Goal: Information Seeking & Learning: Check status

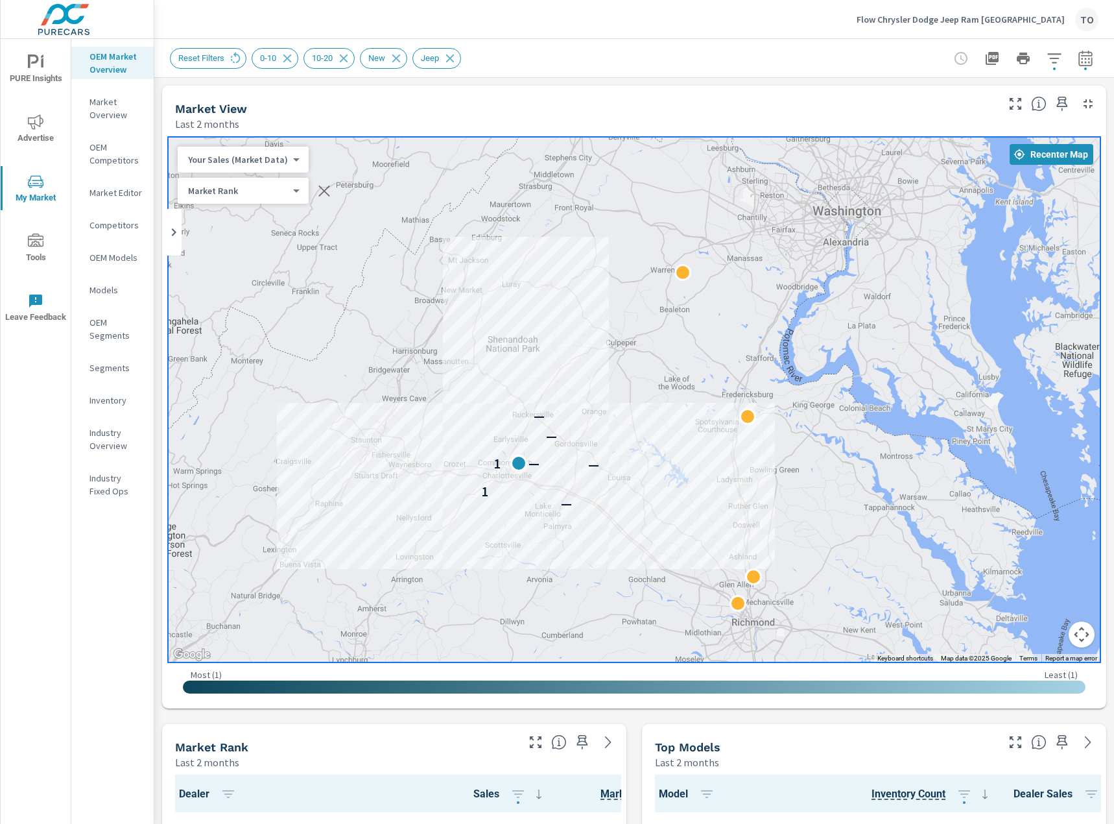
scroll to position [130, 0]
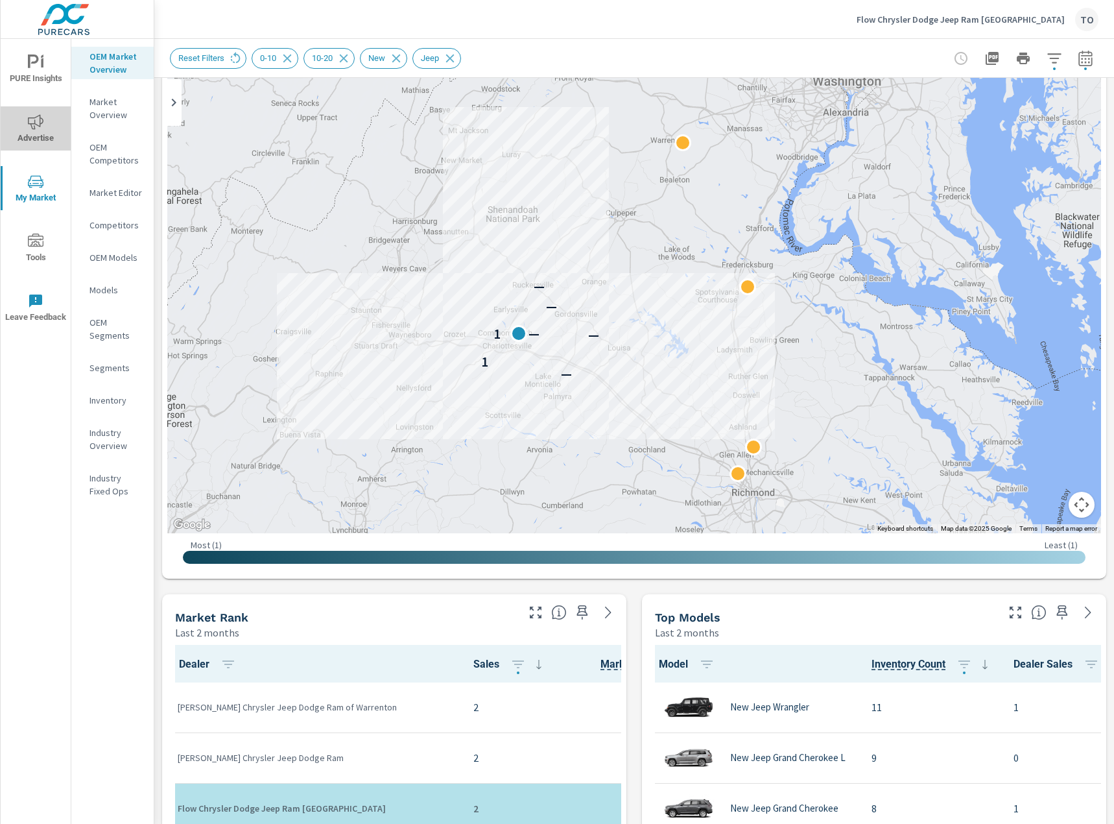
click at [40, 130] on span "Advertise" at bounding box center [36, 130] width 62 height 32
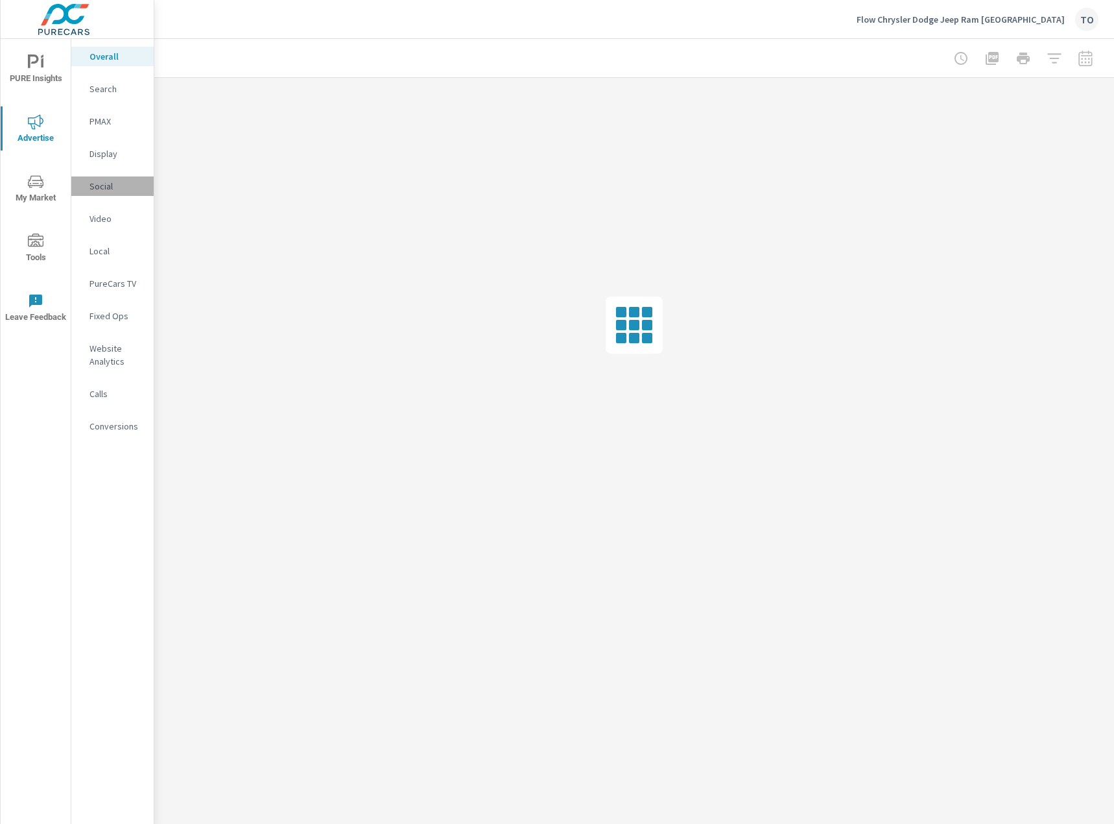
click at [104, 189] on p "Social" at bounding box center [117, 186] width 54 height 13
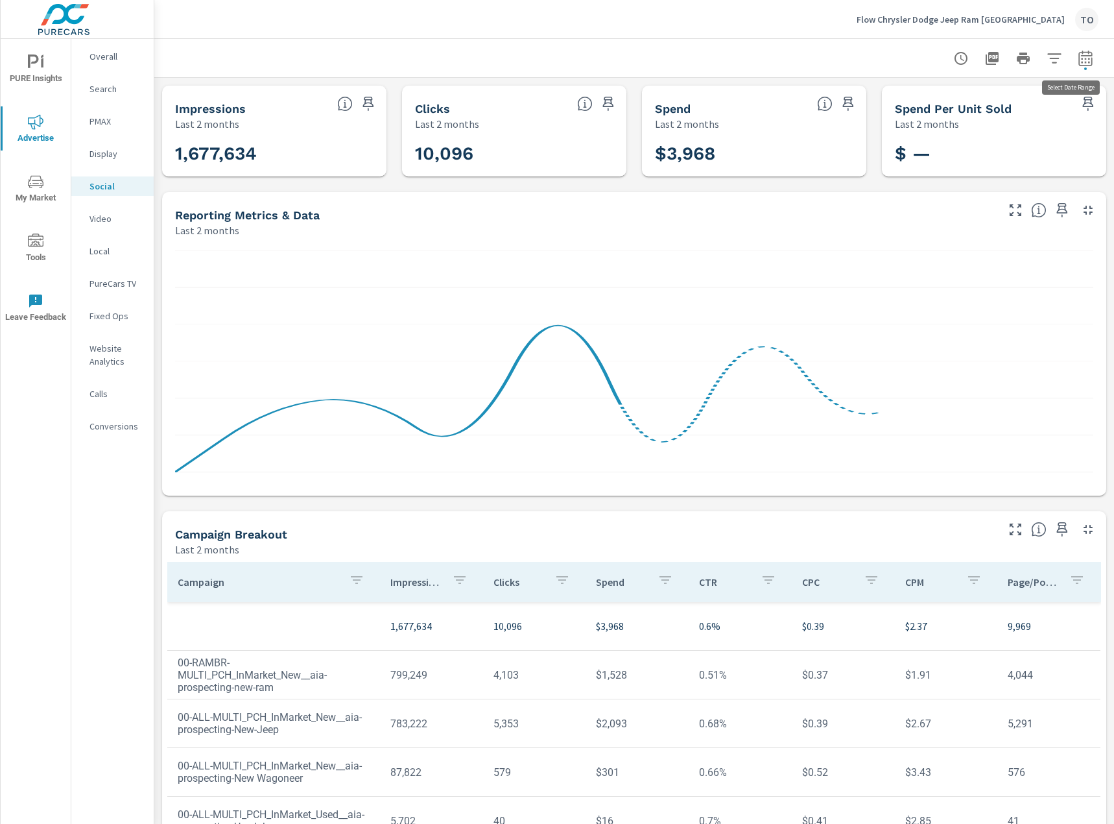
click at [1082, 62] on icon "button" at bounding box center [1085, 60] width 8 height 5
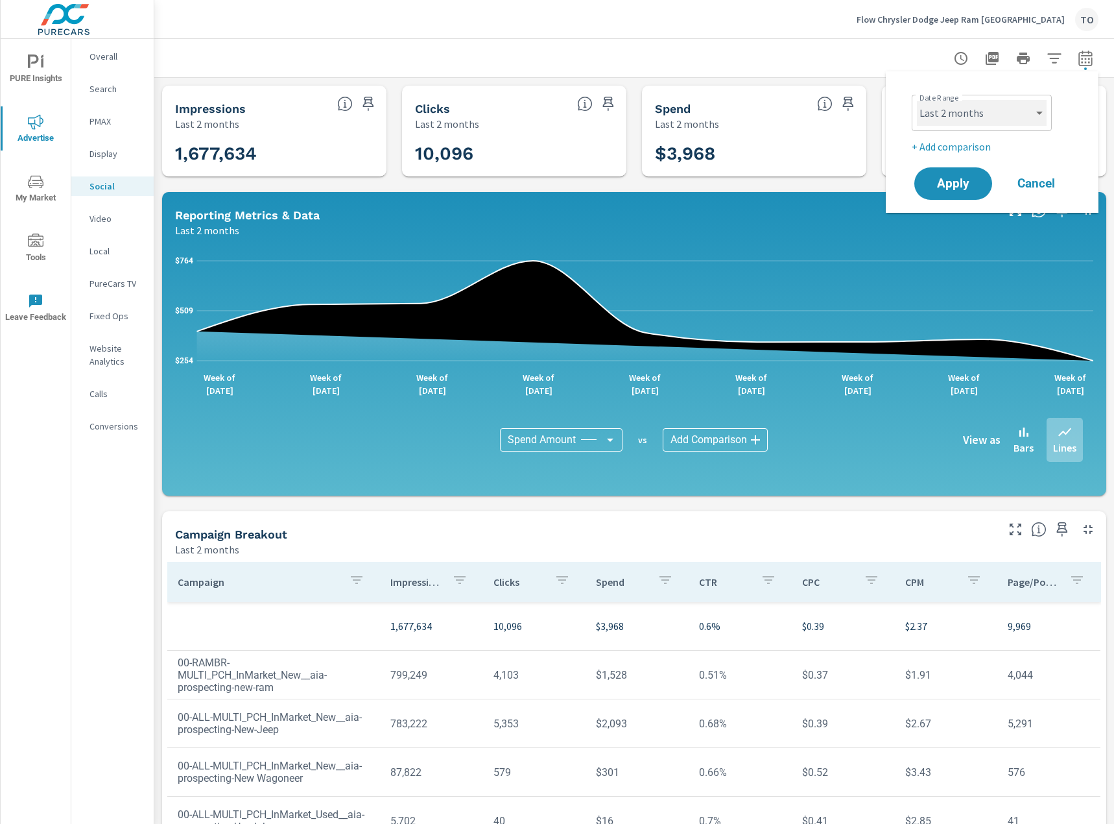
click at [1037, 115] on select "Custom [DATE] Last week Last 7 days Last 14 days Last 30 days Last 45 days Last…" at bounding box center [982, 113] width 130 height 26
click at [917, 100] on select "Custom [DATE] Last week Last 7 days Last 14 days Last 30 days Last 45 days Last…" at bounding box center [982, 113] width 130 height 26
select select "Month to date"
click at [973, 155] on div "Date Range Custom [DATE] Last week Last 7 days Last 14 days Last 30 days Last 4…" at bounding box center [993, 142] width 182 height 121
click at [973, 144] on p "+ Add comparison" at bounding box center [995, 147] width 166 height 16
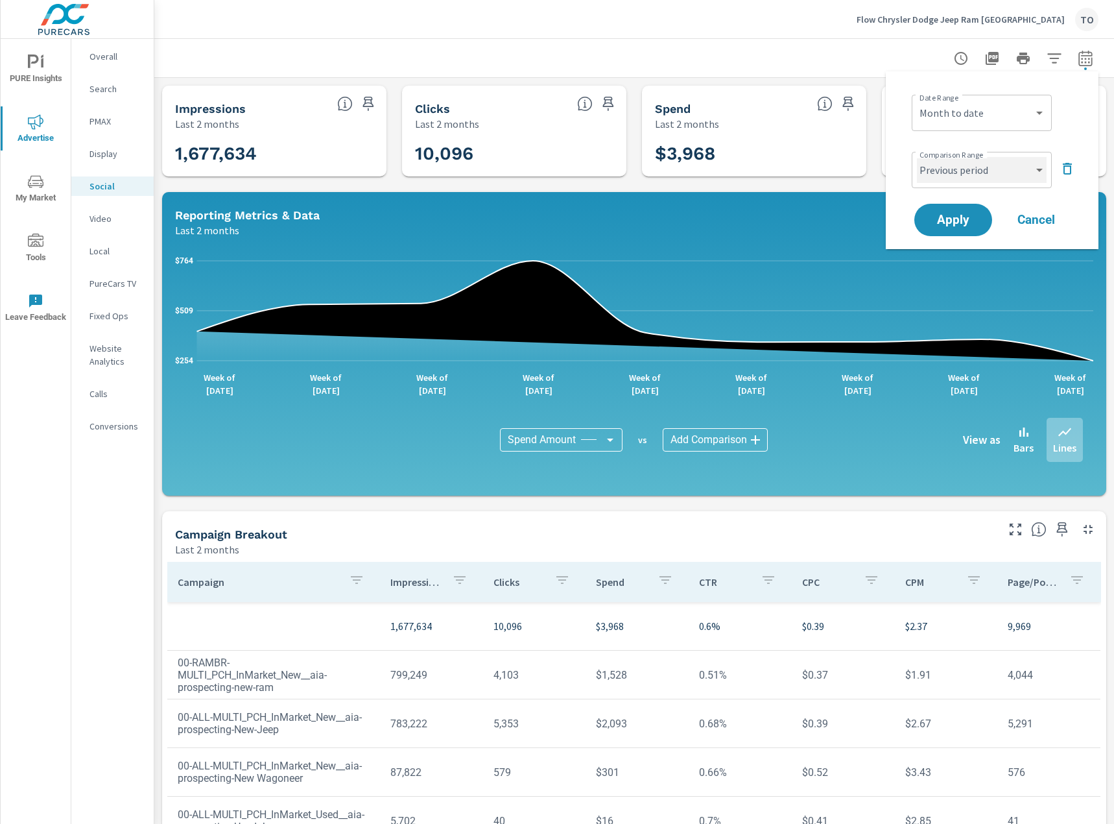
click at [974, 169] on select "Custom Previous period Previous month Previous year" at bounding box center [982, 170] width 130 height 26
click at [917, 157] on select "Custom Previous period Previous month Previous year" at bounding box center [982, 170] width 130 height 26
select select "Previous month"
click at [959, 217] on span "Apply" at bounding box center [953, 220] width 53 height 12
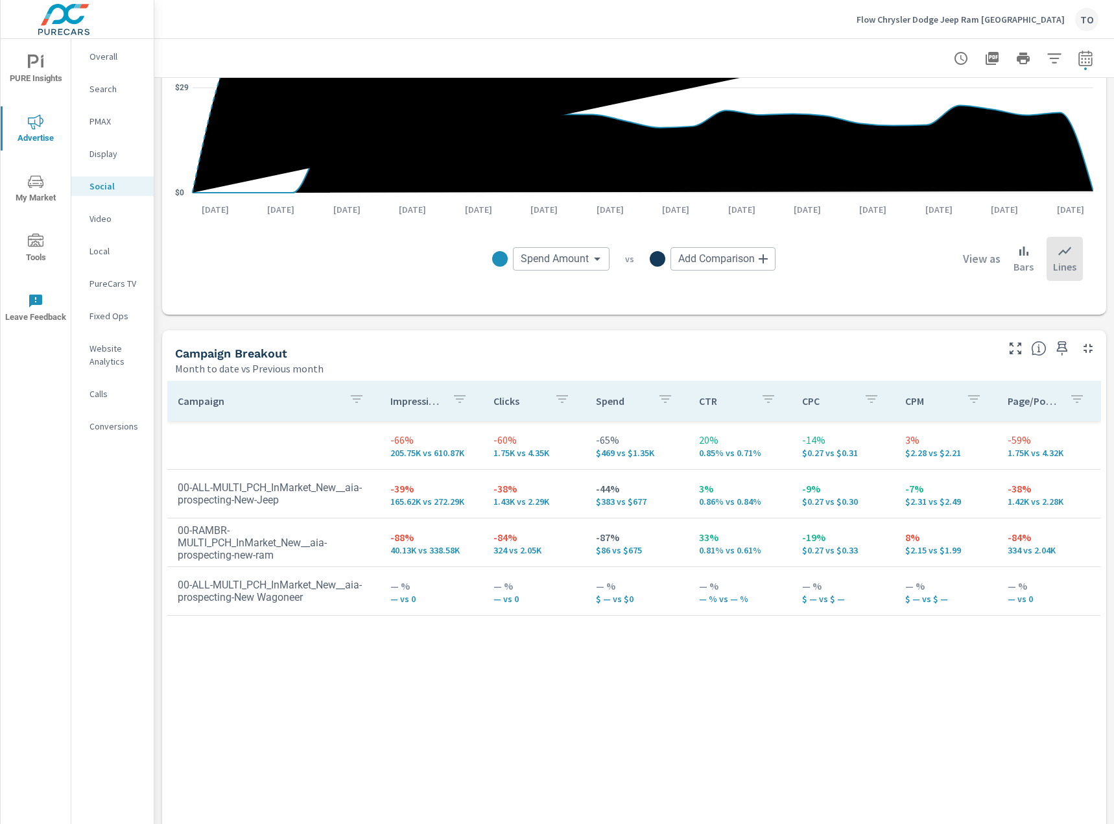
scroll to position [324, 0]
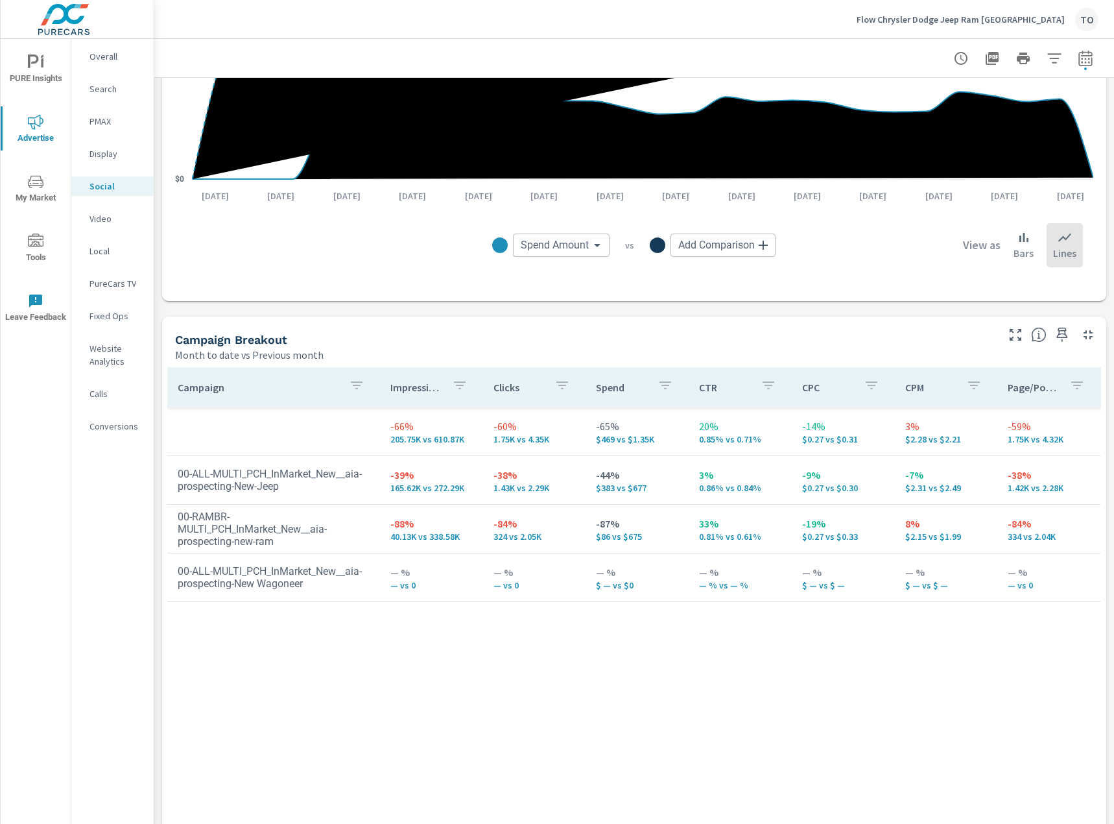
click at [126, 124] on p "PMAX" at bounding box center [117, 121] width 54 height 13
